Goal: Information Seeking & Learning: Learn about a topic

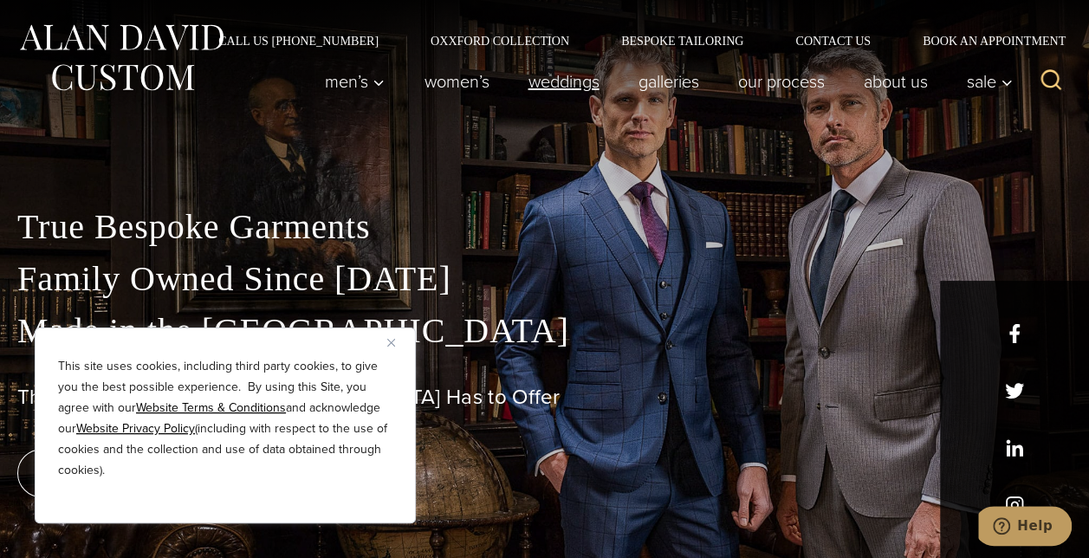
click at [561, 85] on link "weddings" at bounding box center [564, 81] width 110 height 35
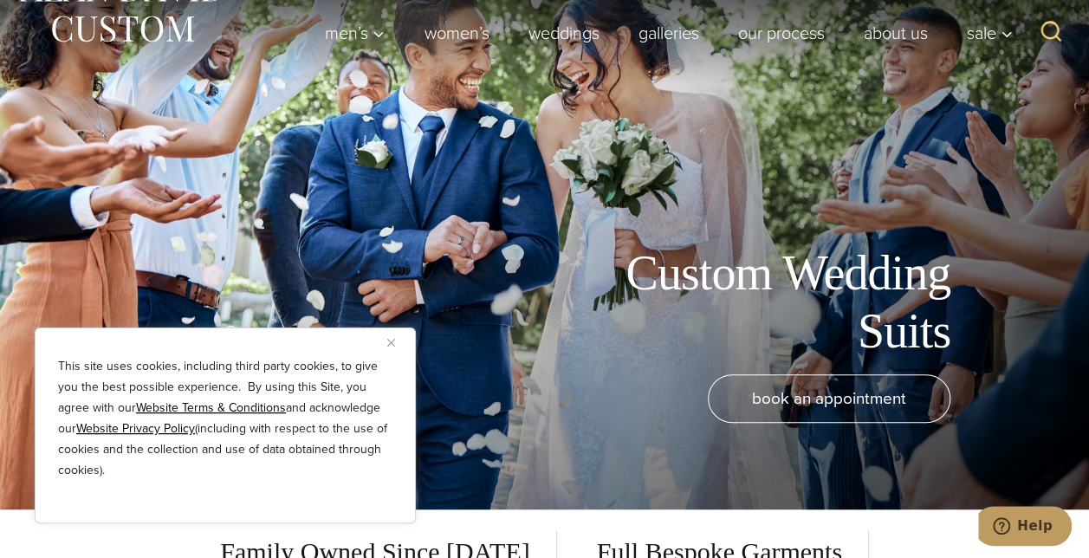
scroll to position [87, 0]
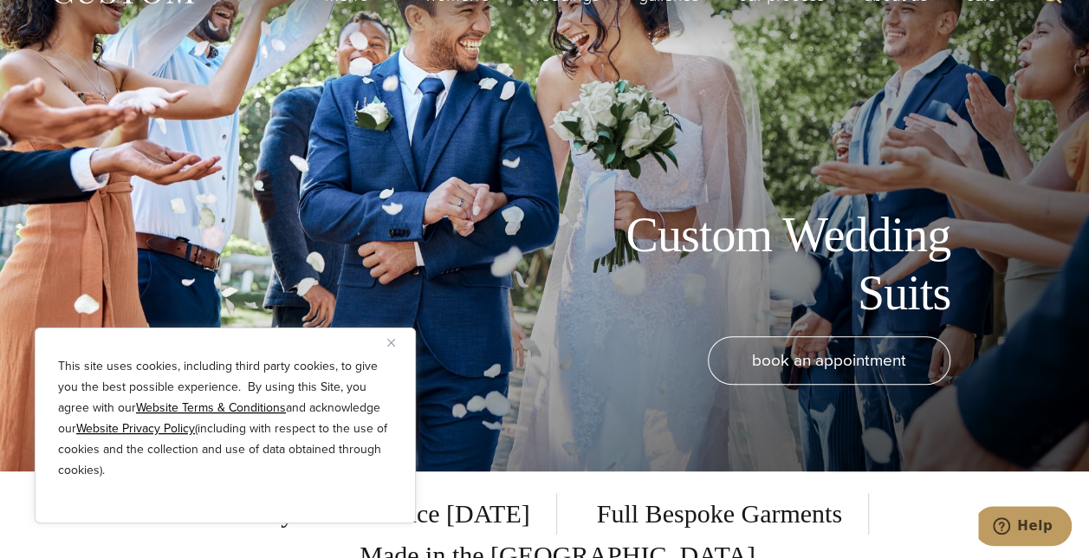
click at [389, 341] on img "Close" at bounding box center [391, 343] width 8 height 8
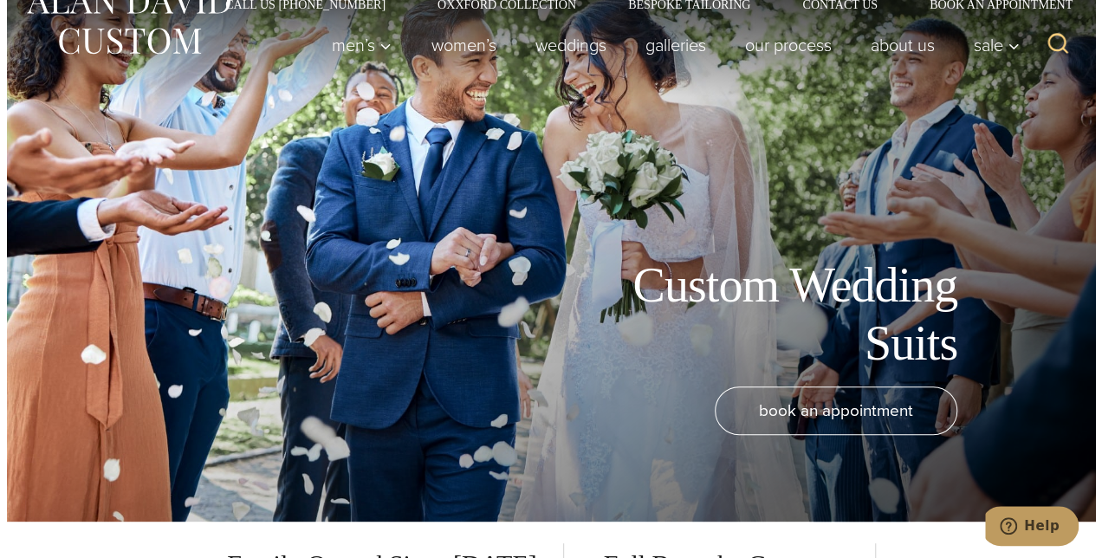
scroll to position [0, 0]
